Goal: Feedback & Contribution: Contribute content

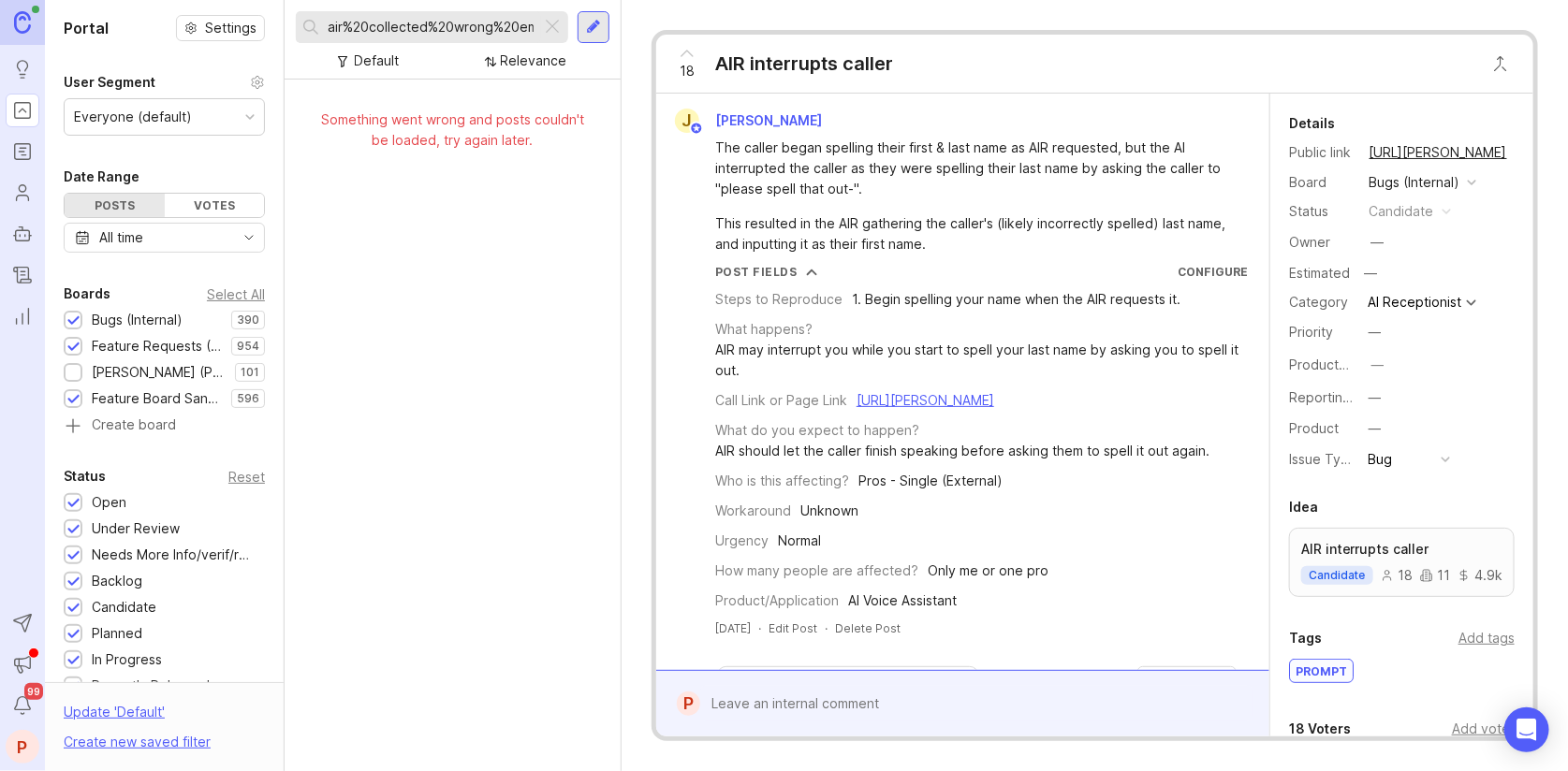
click at [552, 18] on div at bounding box center [552, 27] width 22 height 24
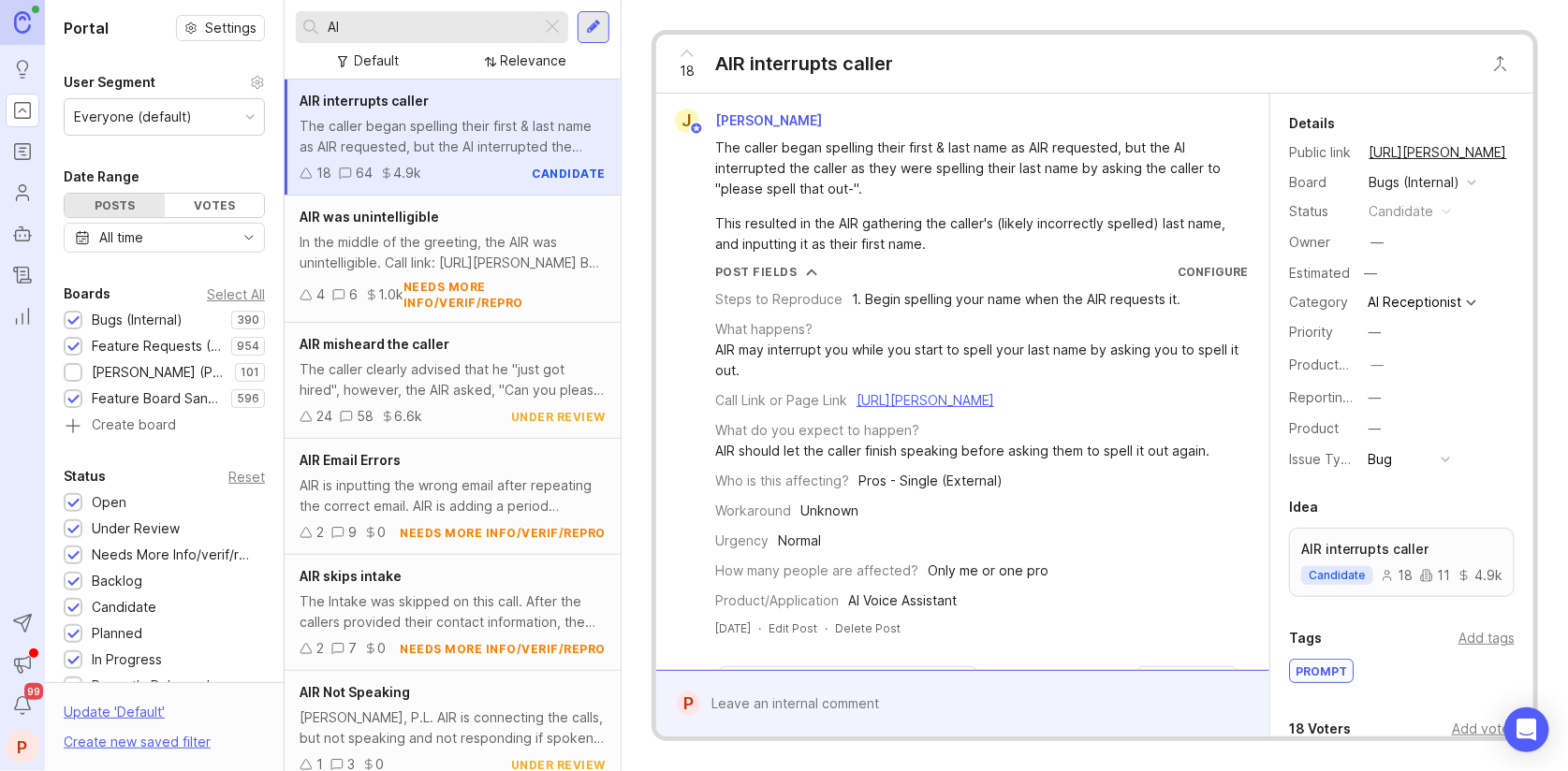
type input "A"
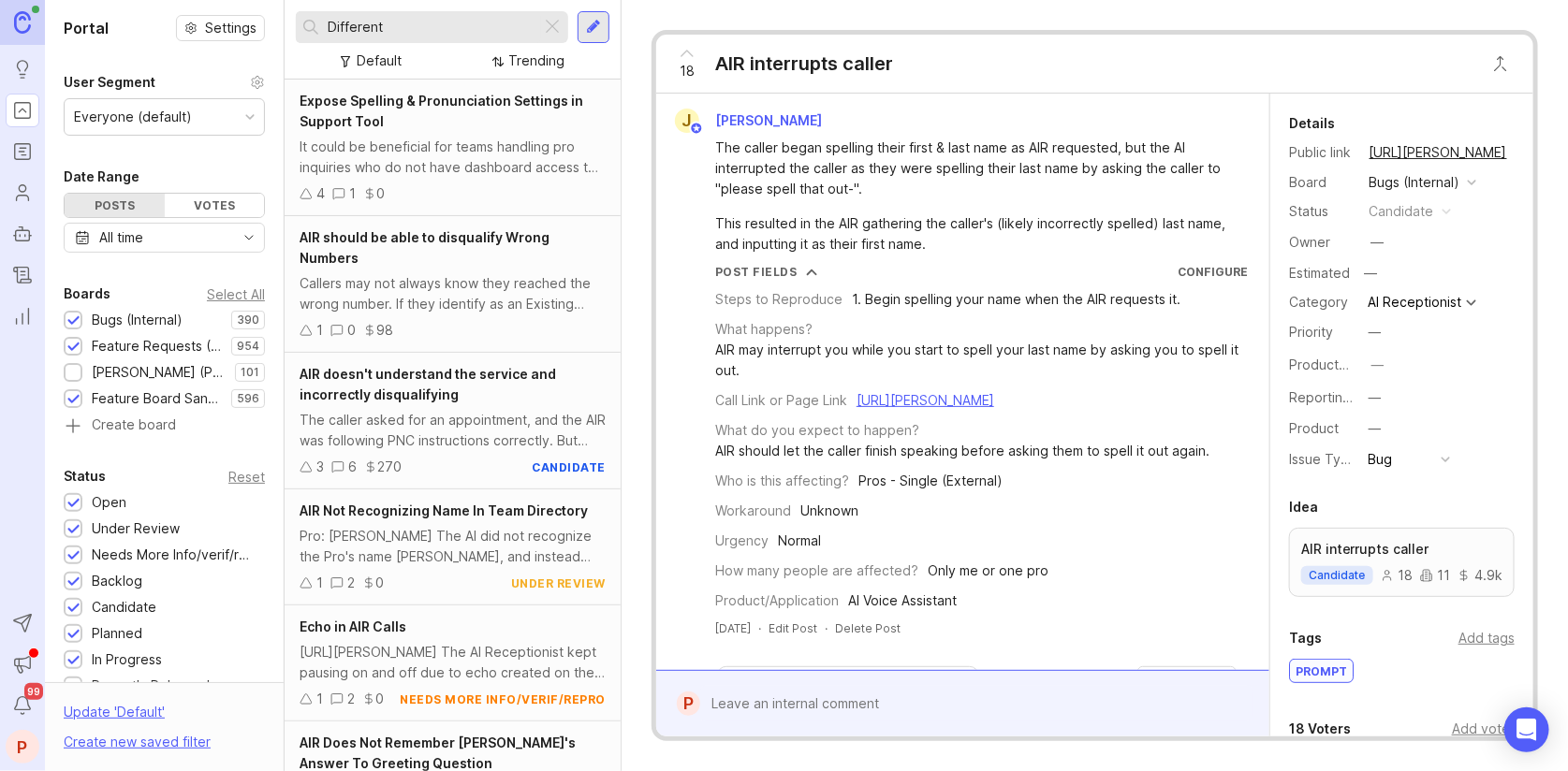
type input "Different"
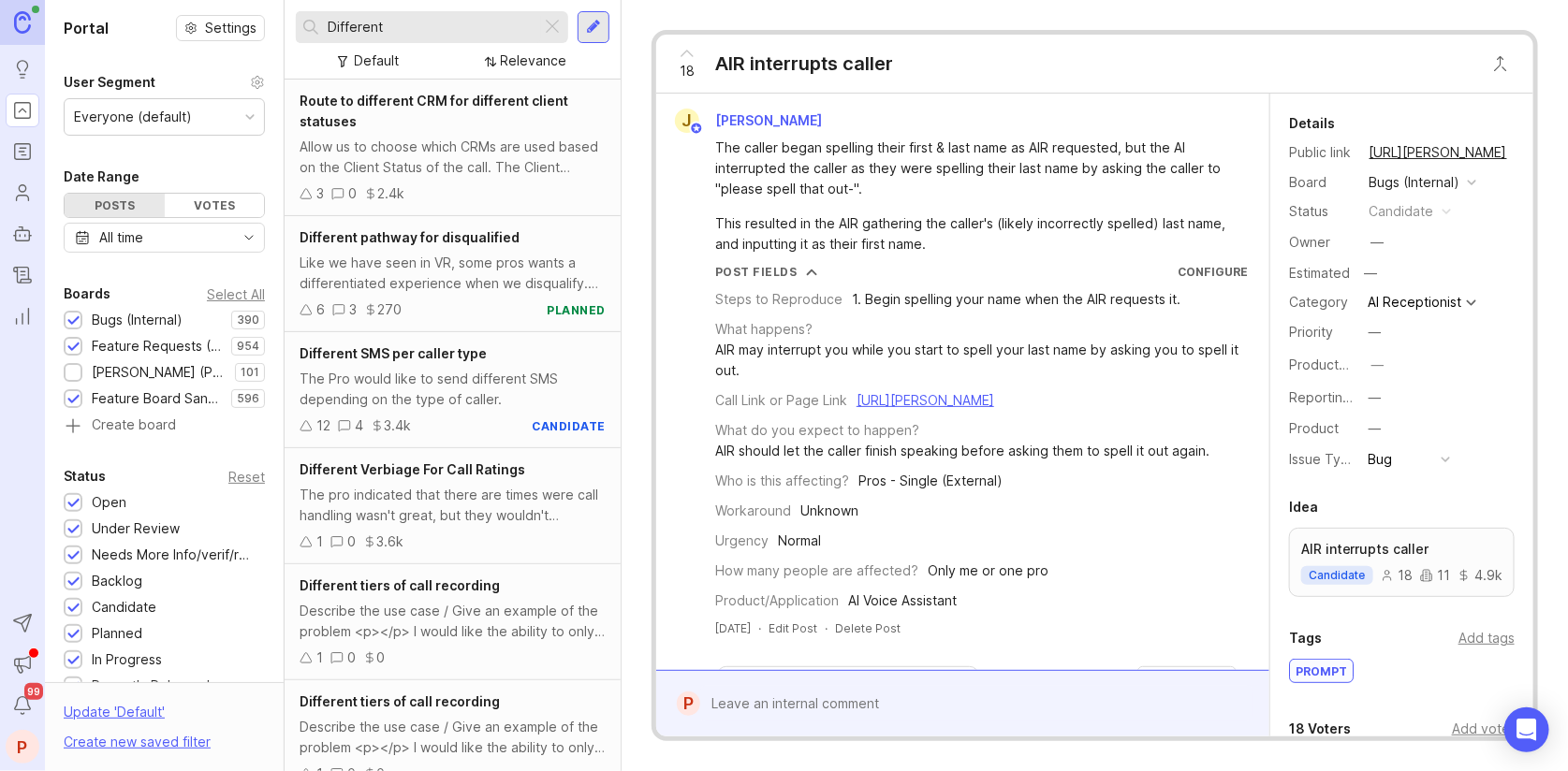
click at [467, 29] on input "Different" at bounding box center [431, 26] width 206 height 20
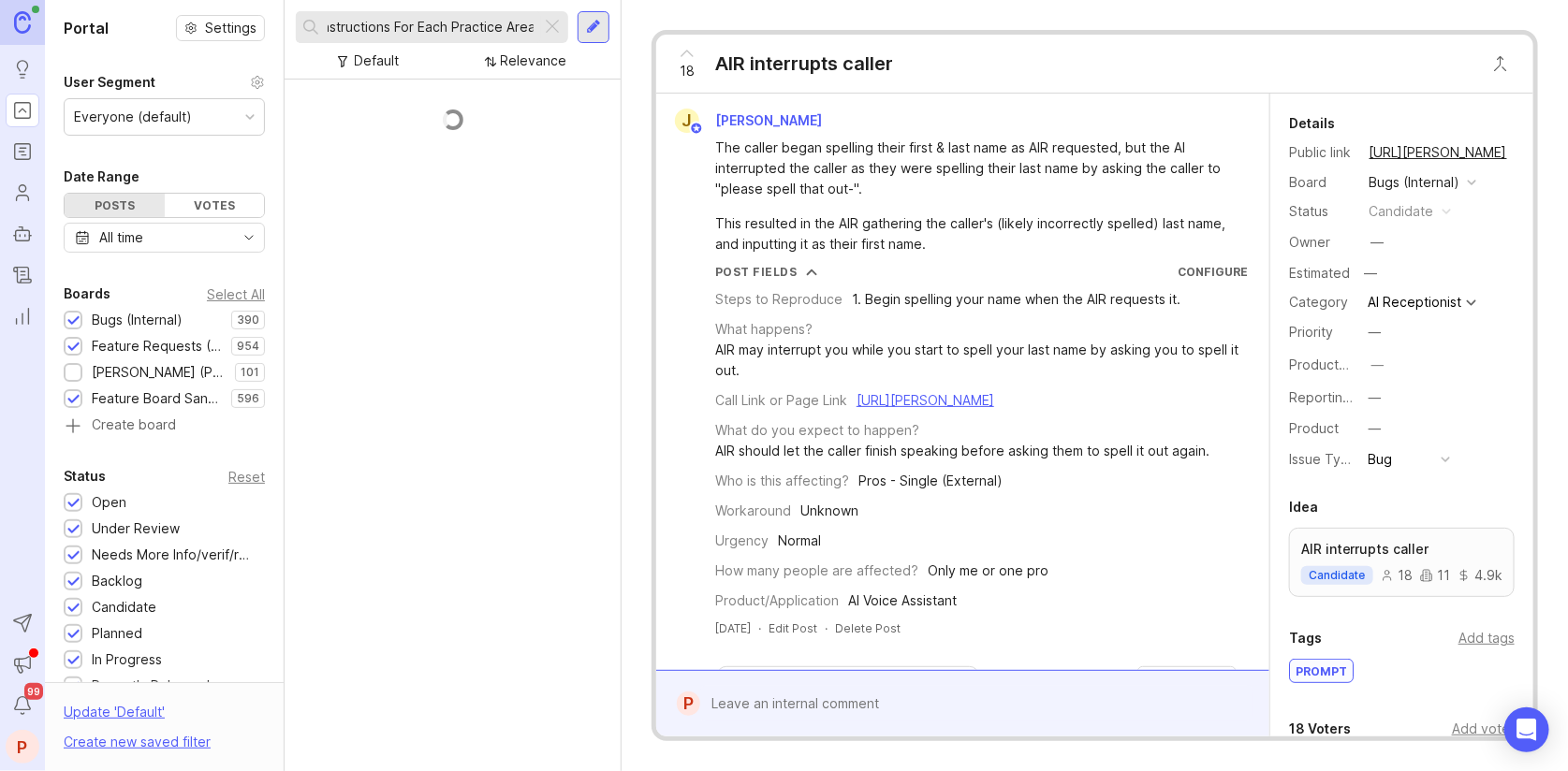
scroll to position [0, 71]
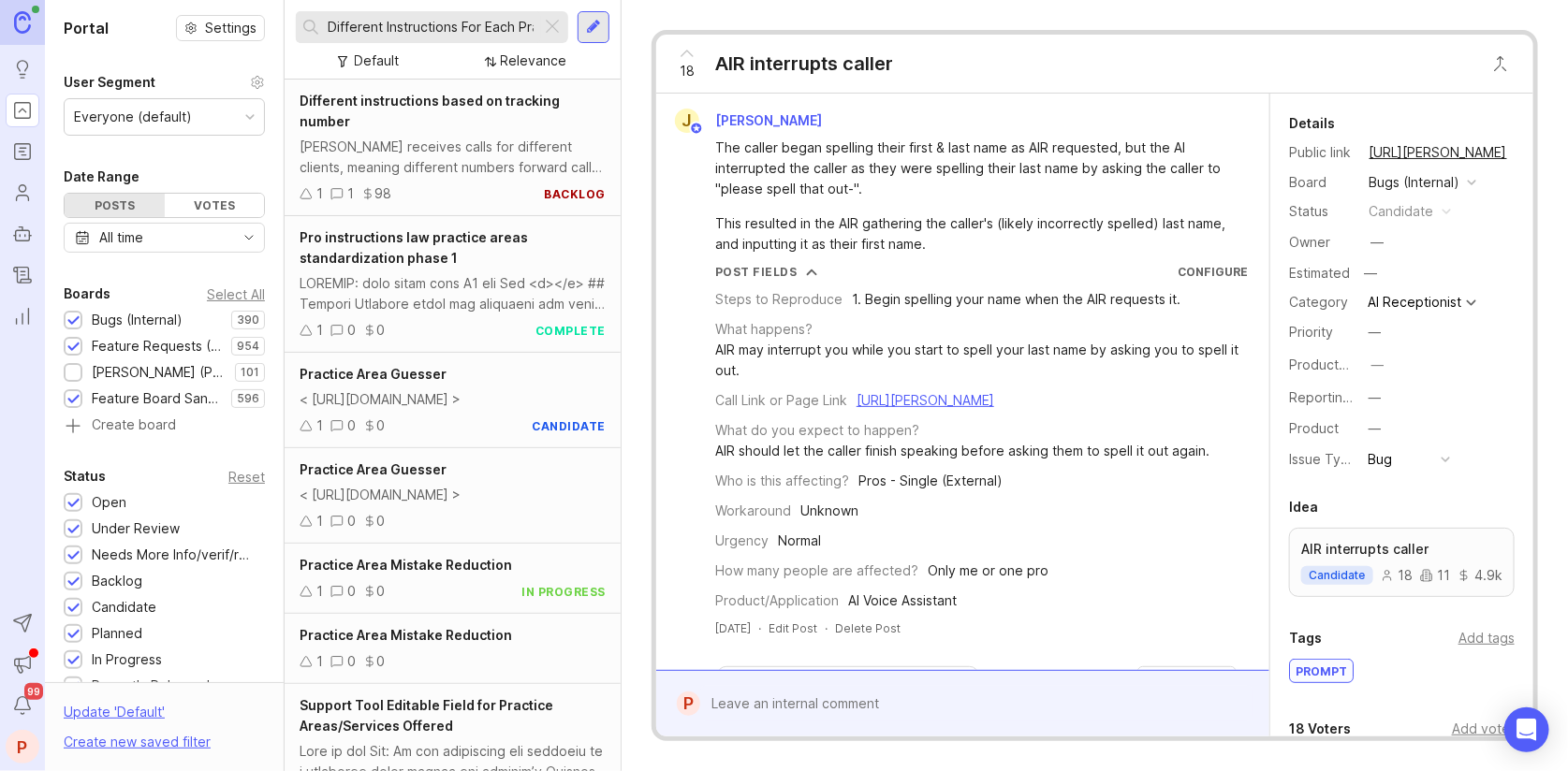
click at [473, 34] on input "Different Instructions For Each Practice Area" at bounding box center [431, 26] width 206 height 20
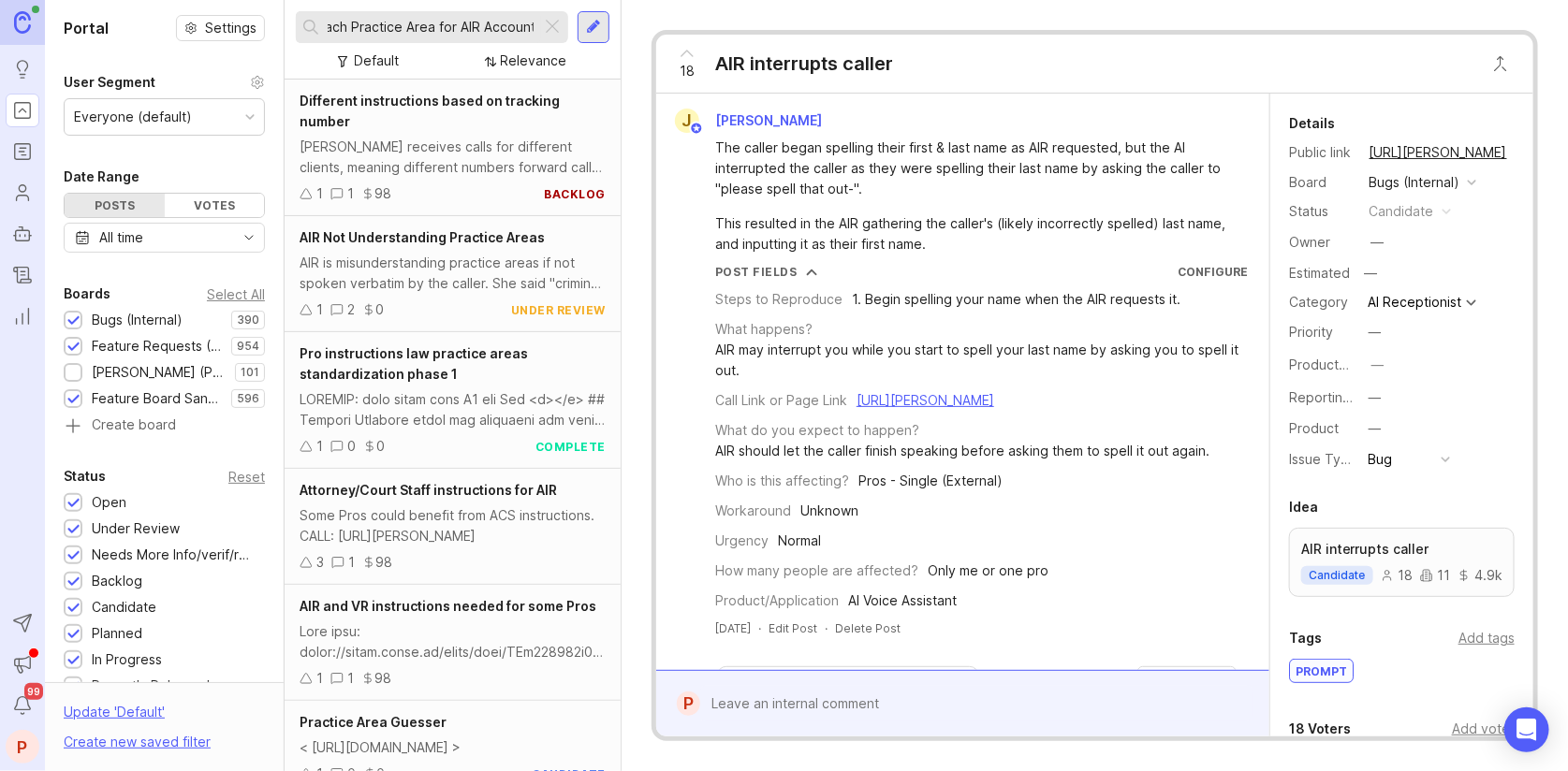
scroll to position [0, 174]
click at [473, 34] on input "Different Instructions For Each Practice Area for AIR Accounts" at bounding box center [431, 26] width 206 height 20
type input "Different Instructions For Each Practice Area for AIR Accounts"
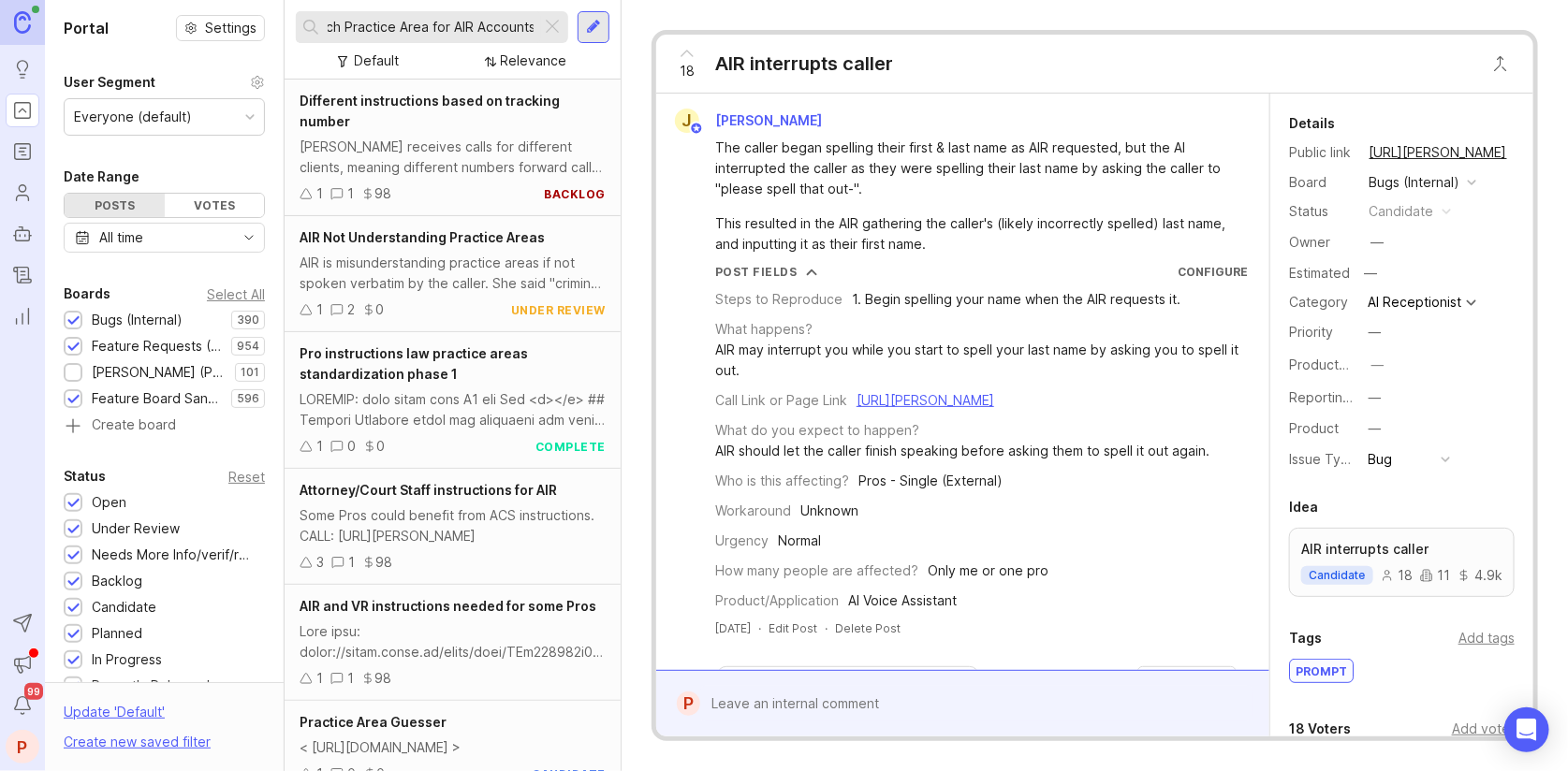
click at [598, 26] on div at bounding box center [594, 26] width 15 height 16
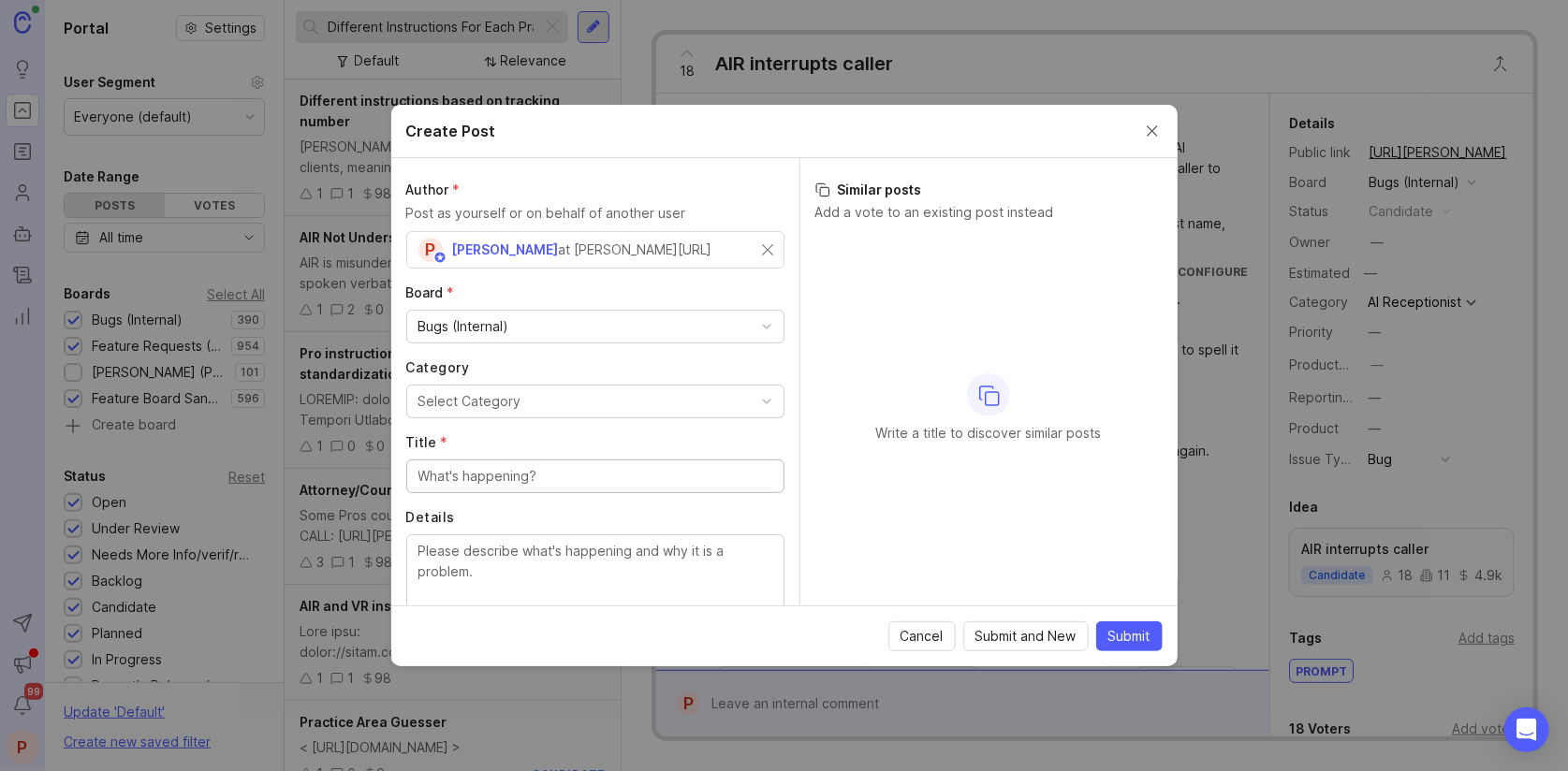
click at [490, 322] on div "Bugs (Internal)" at bounding box center [463, 325] width 91 height 20
click at [484, 400] on div "Select Category" at bounding box center [469, 400] width 103 height 20
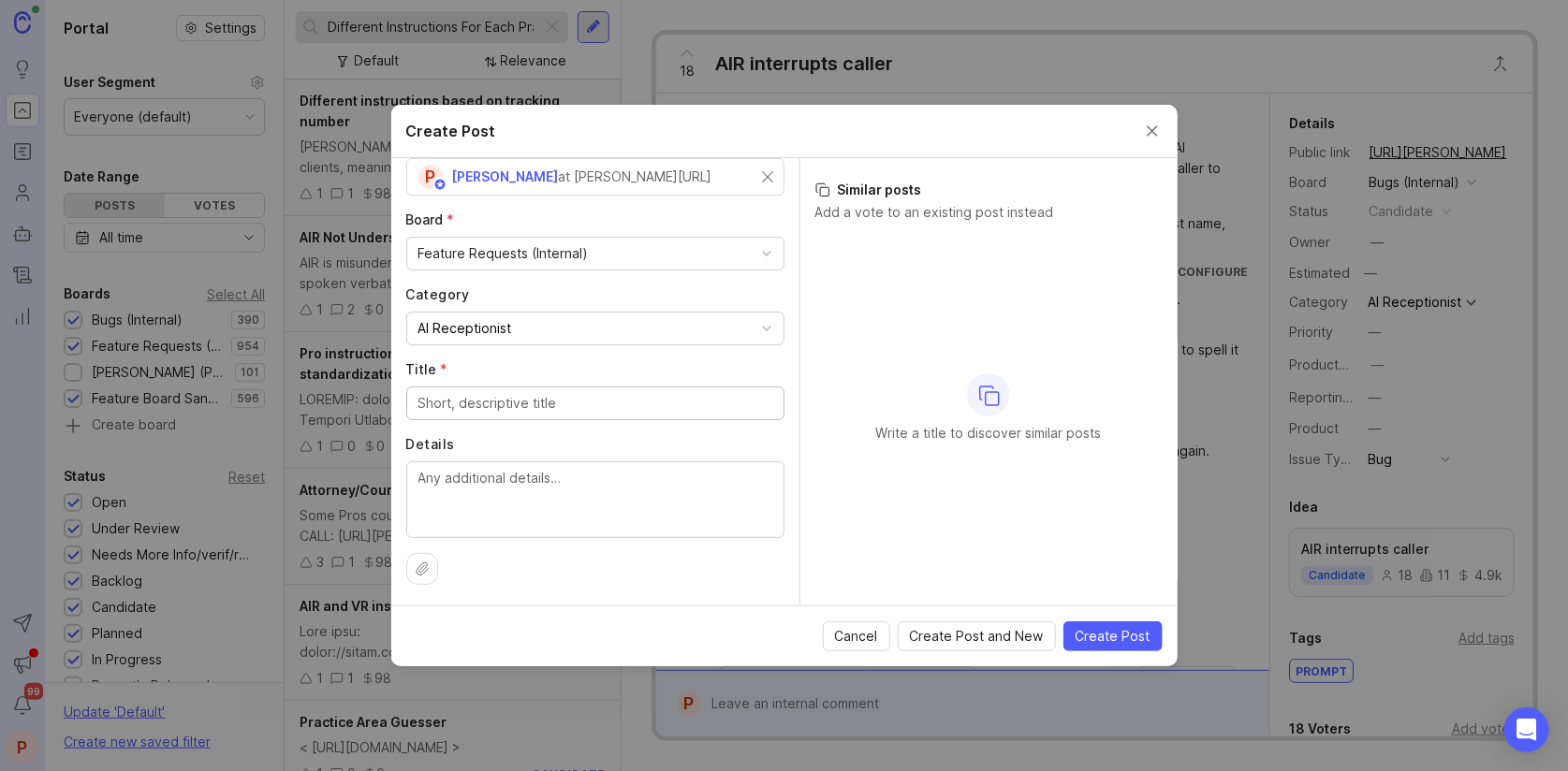
click at [518, 402] on input "Title *" at bounding box center [594, 402] width 353 height 20
paste input "Different Instructions For Each Practice Area for AIR Accounts"
type input "Different Instructions For Each Practice Area for AIR Accounts"
click at [563, 525] on textarea "Details" at bounding box center [594, 499] width 353 height 62
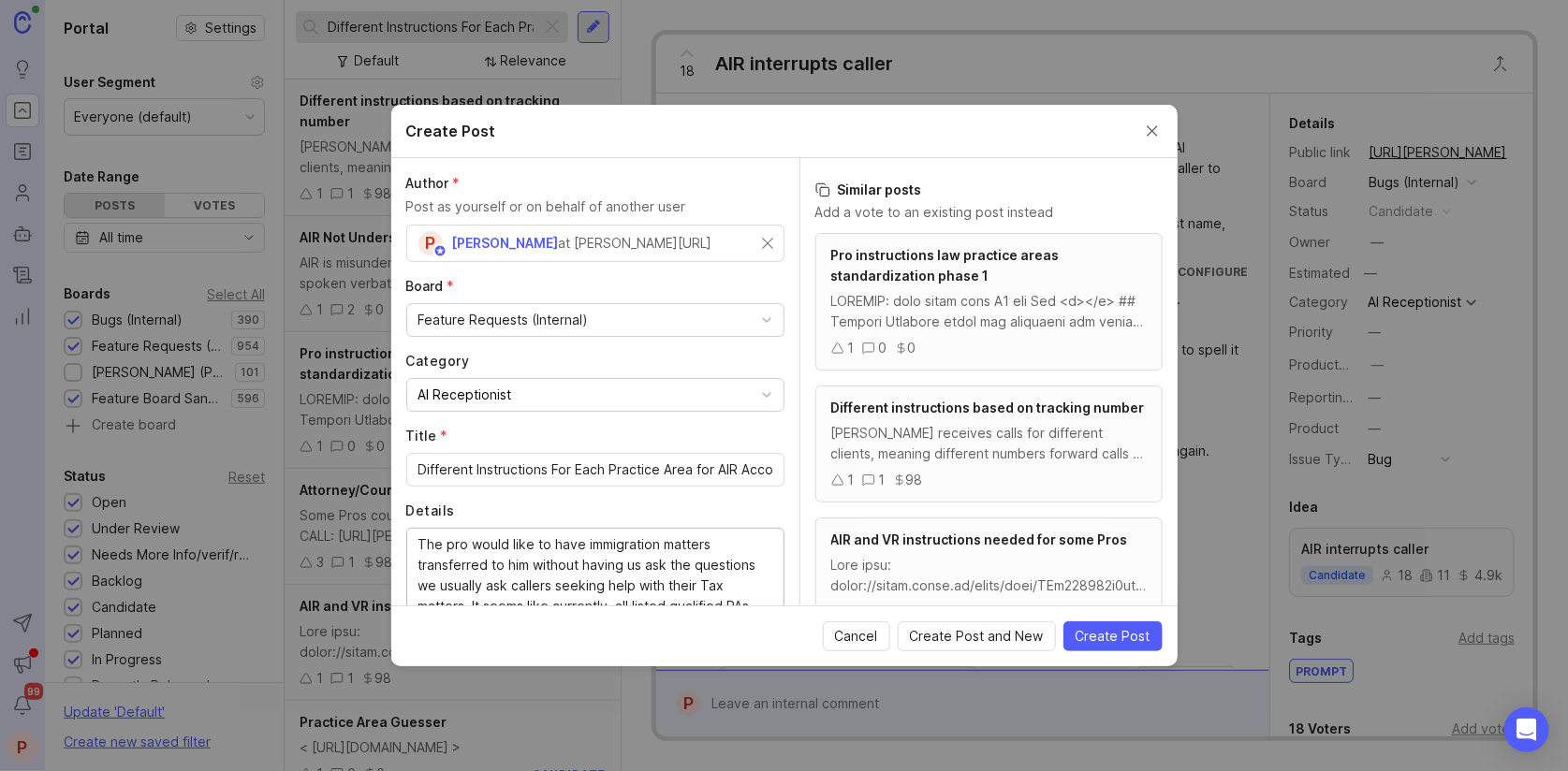
scroll to position [0, 0]
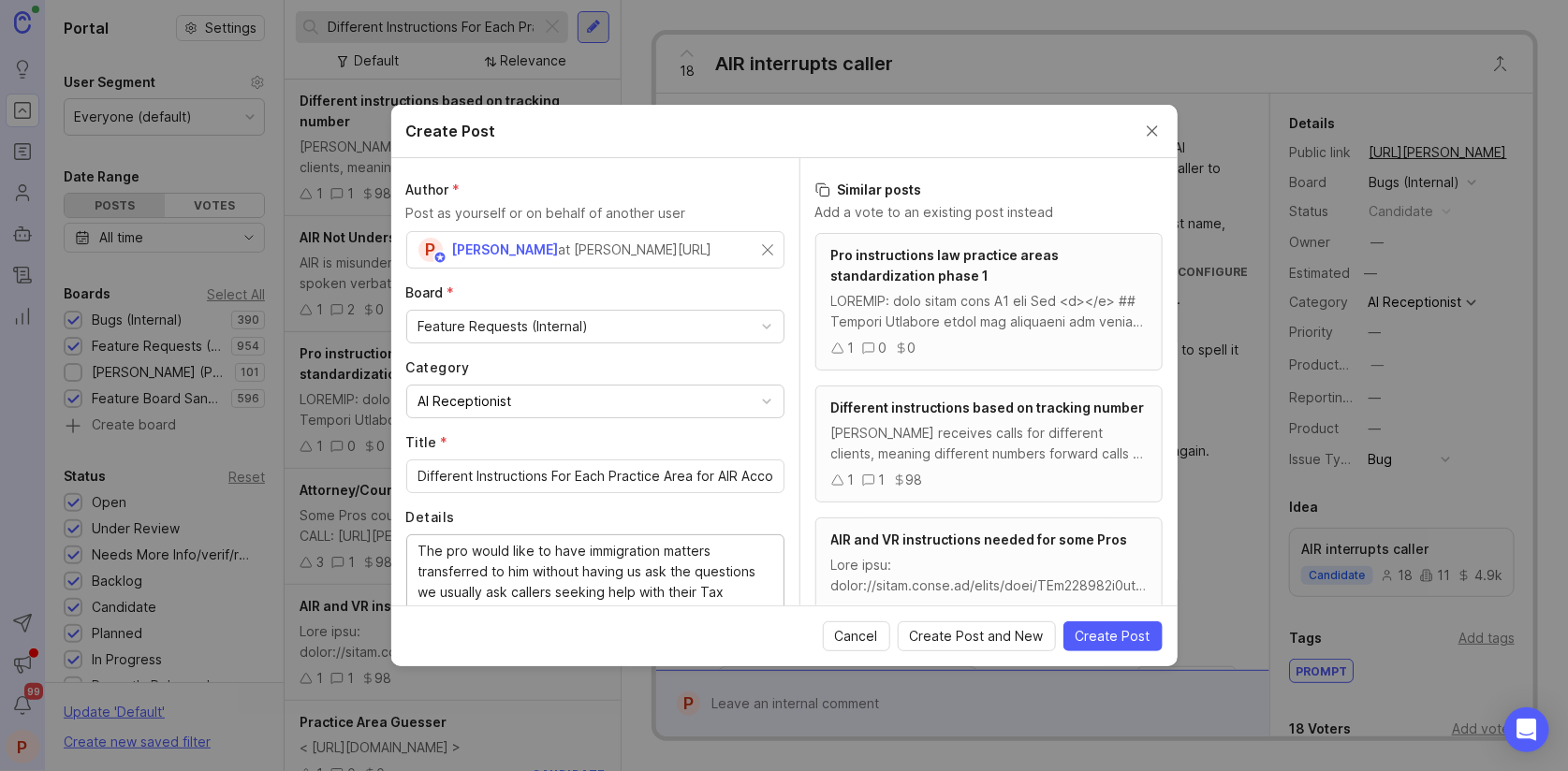
type textarea "The pro would like to have immigration matters transferred to him without havin…"
click at [1125, 637] on span "Create Post" at bounding box center [1113, 635] width 75 height 18
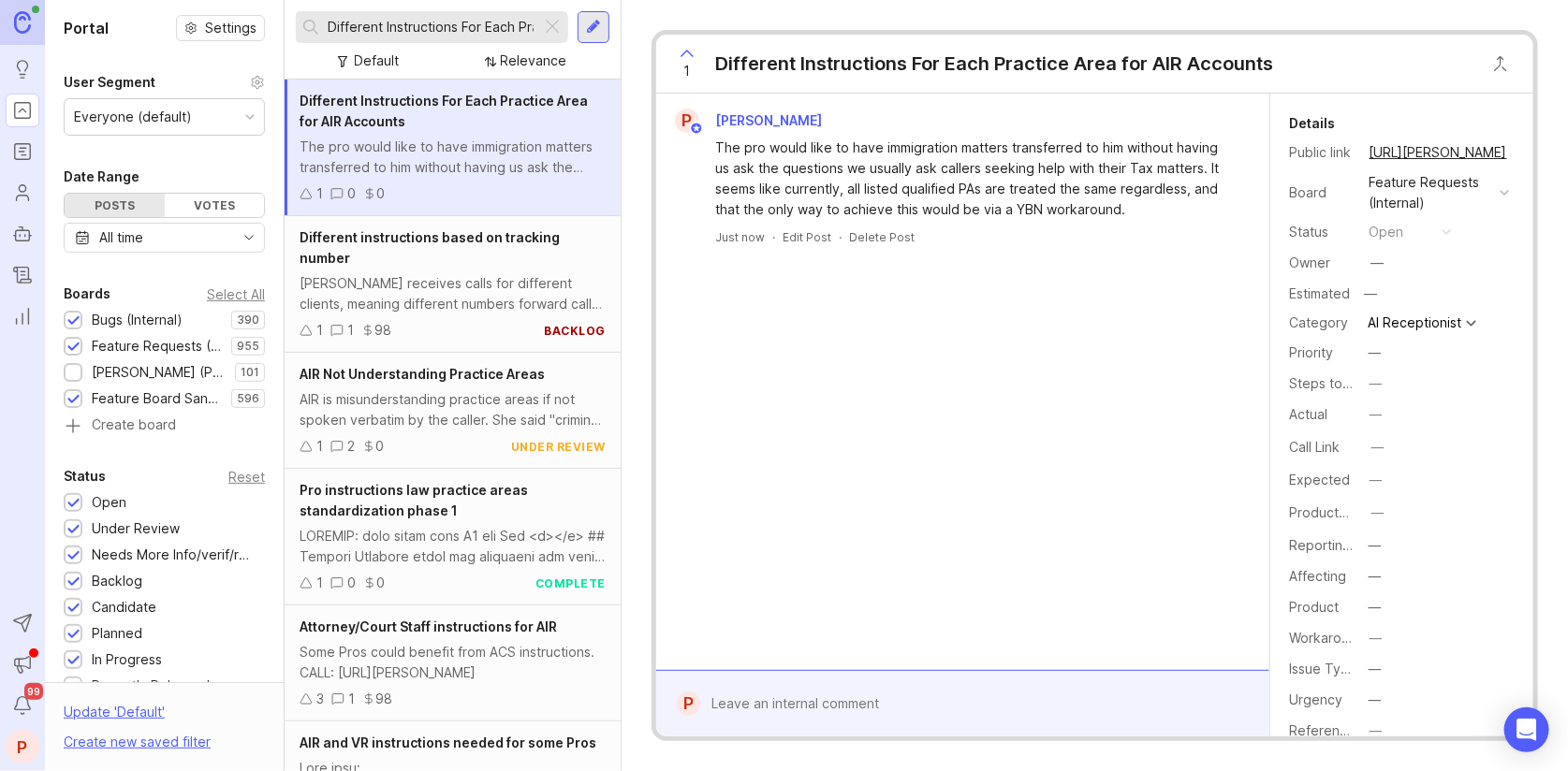
click at [852, 711] on div at bounding box center [976, 703] width 552 height 36
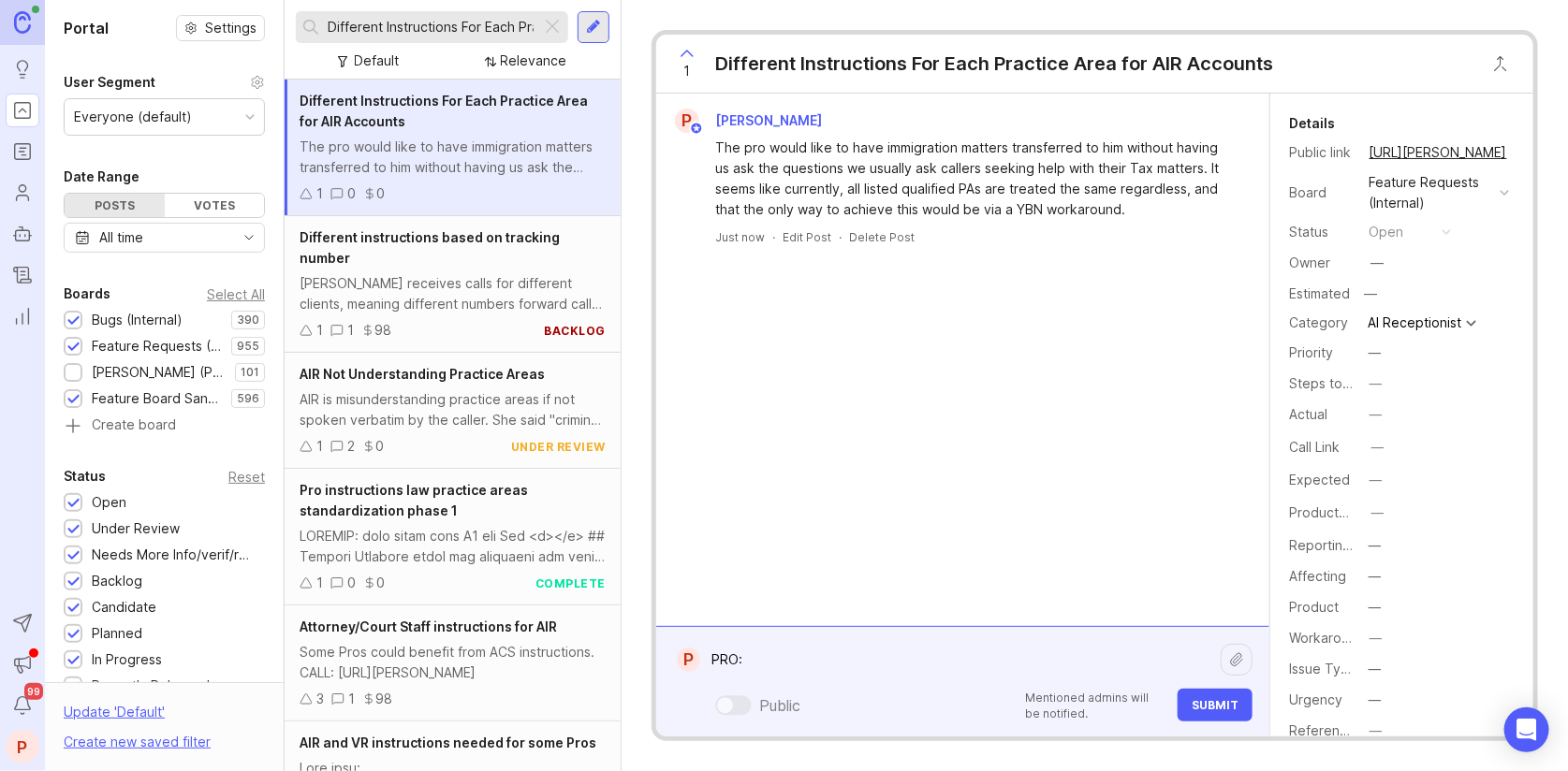
click at [769, 664] on textarea "PRO:" at bounding box center [960, 659] width 520 height 36
paste textarea "https://agent.smith.ai/pro/company/13900/"
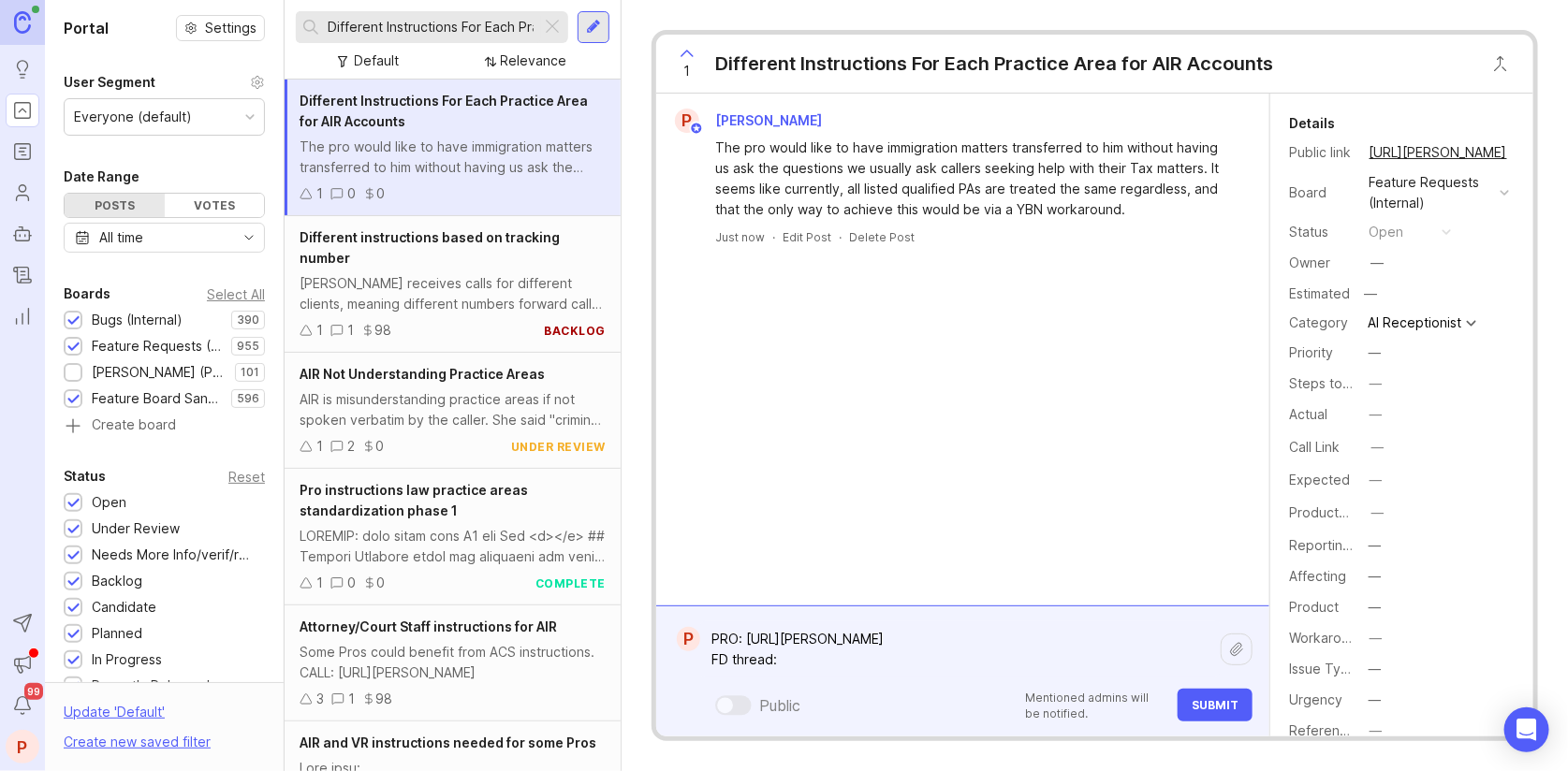
paste textarea "https://smith.freshdesk.com/a/tickets/1425842"
type textarea "PRO: https://agent.smith.ai/pro/company/13900/ FD thread: https://smith.freshde…"
click at [1213, 697] on button "Submit" at bounding box center [1215, 705] width 75 height 33
